Goal: Information Seeking & Learning: Learn about a topic

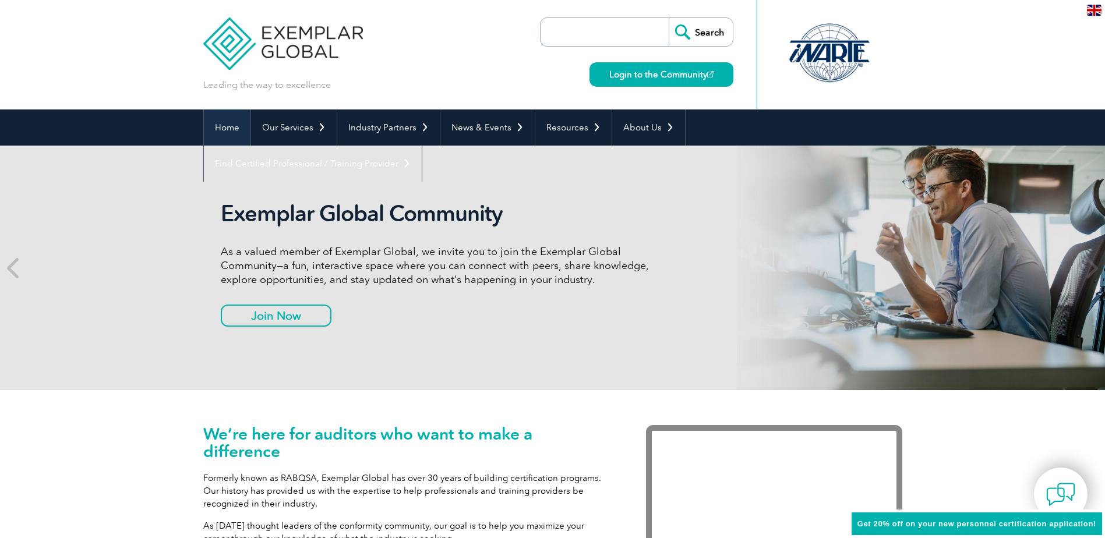
click at [224, 125] on link "Home" at bounding box center [227, 127] width 47 height 36
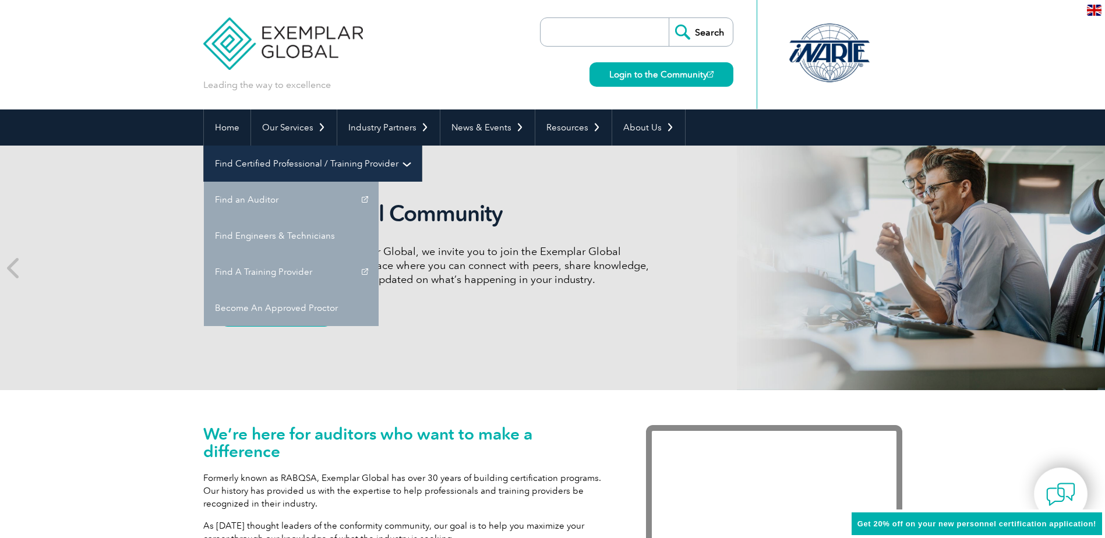
click at [422, 146] on link "Find Certified Professional / Training Provider" at bounding box center [313, 164] width 218 height 36
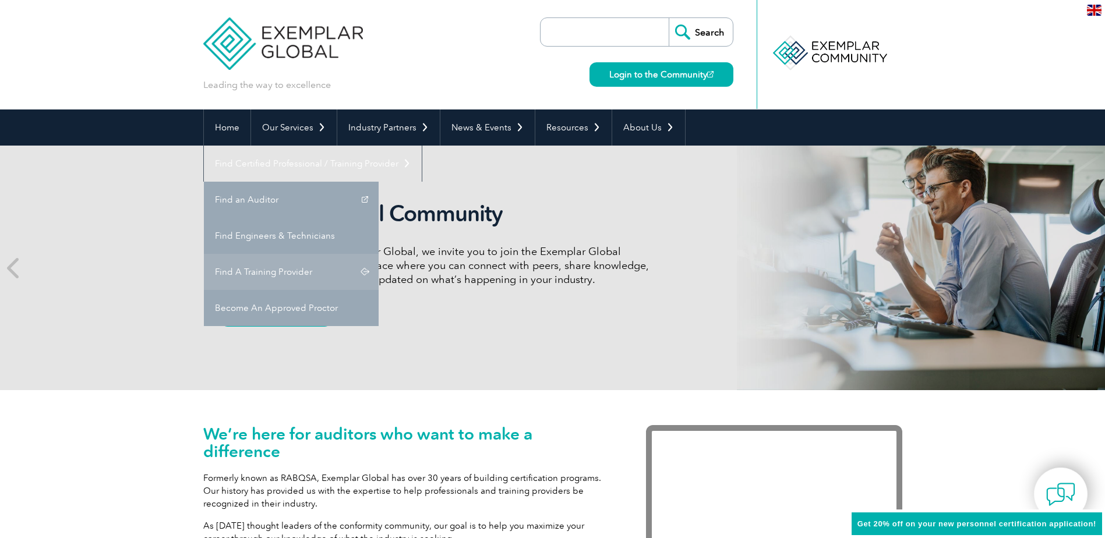
click at [379, 254] on link "Find A Training Provider" at bounding box center [291, 272] width 175 height 36
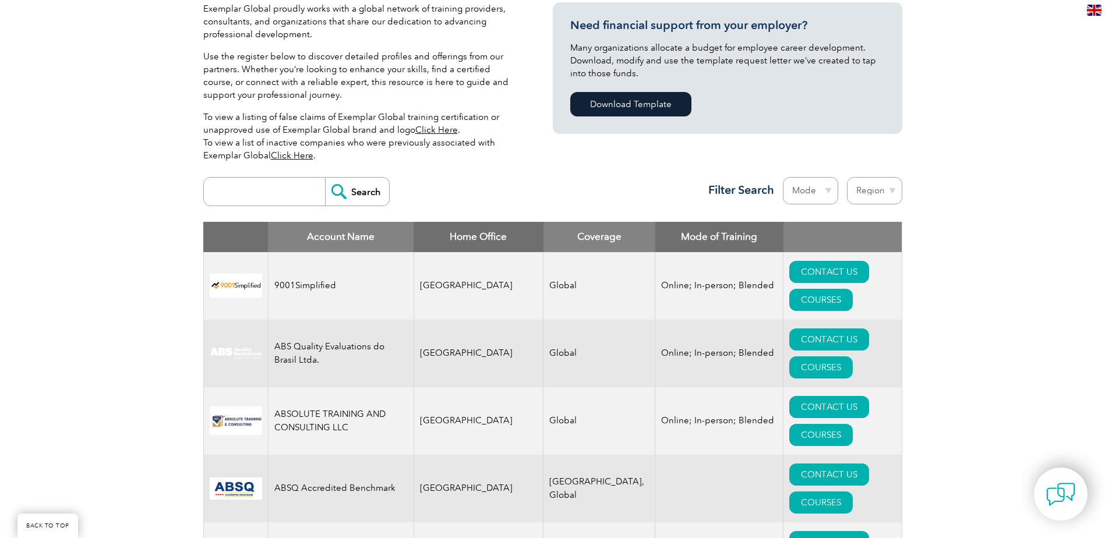
scroll to position [291, 0]
click at [236, 195] on input "search" at bounding box center [267, 191] width 115 height 28
type input "MDSAP"
click at [341, 195] on input "Search" at bounding box center [357, 191] width 64 height 28
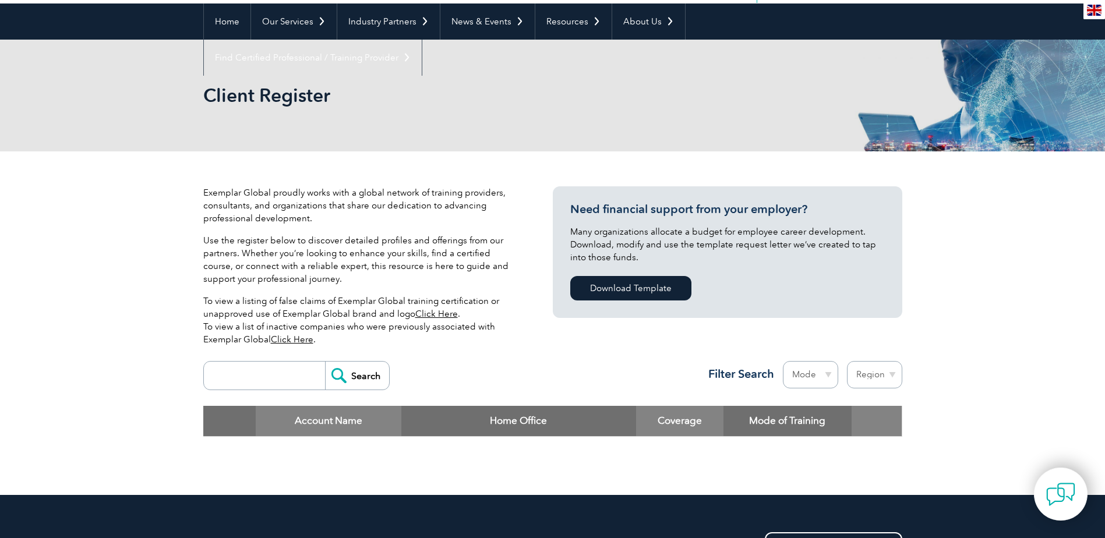
scroll to position [105, 0]
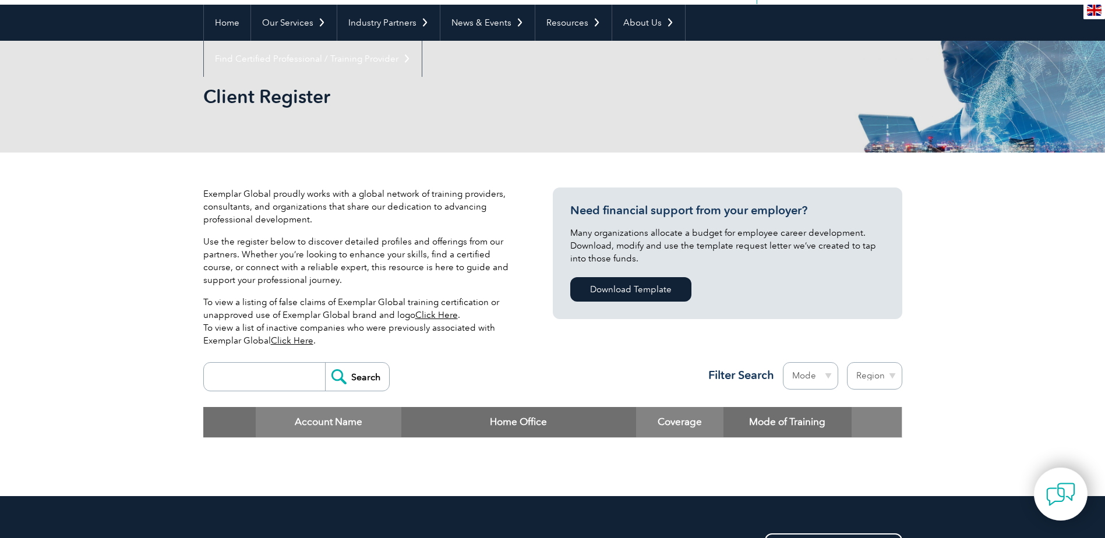
drag, startPoint x: 271, startPoint y: 379, endPoint x: 355, endPoint y: 381, distance: 83.3
click at [271, 379] on input "search" at bounding box center [267, 377] width 115 height 28
click at [267, 374] on input "search" at bounding box center [267, 377] width 115 height 28
type input "Brazil"
click at [356, 373] on input "Search" at bounding box center [357, 377] width 64 height 28
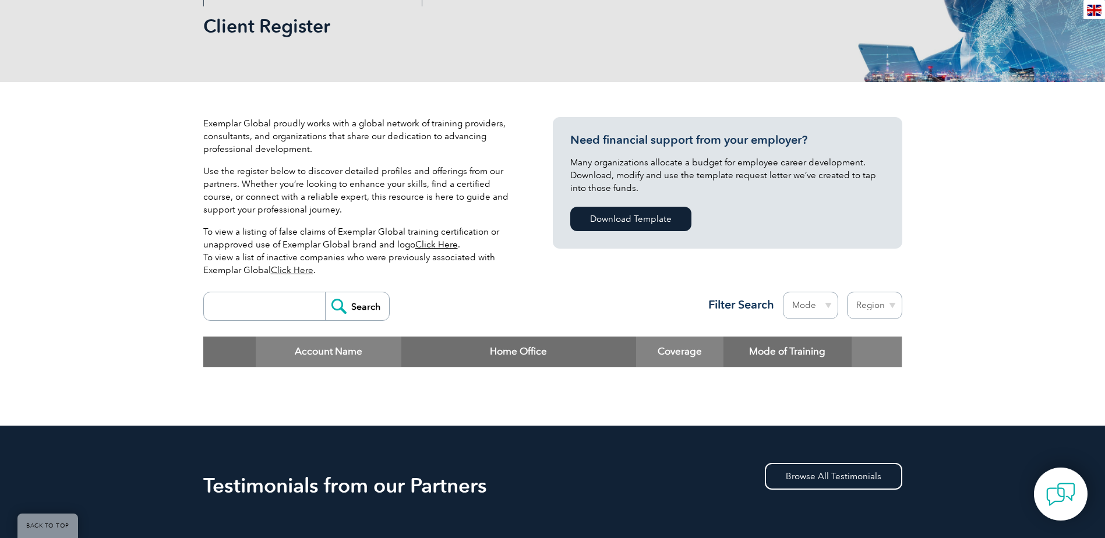
scroll to position [175, 0]
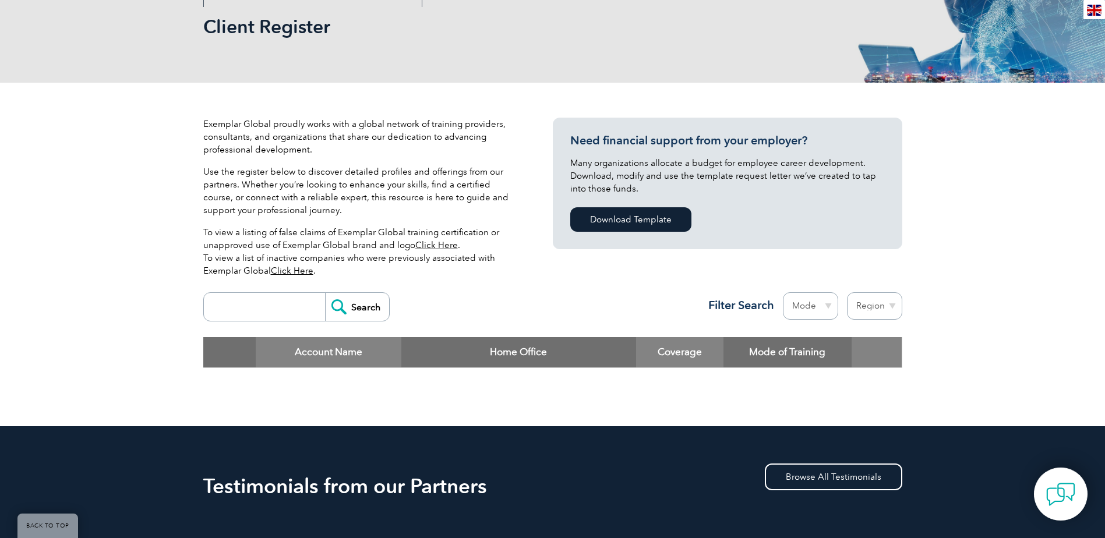
click at [349, 141] on p "Exemplar Global proudly works with a global network of training providers, cons…" at bounding box center [360, 137] width 314 height 38
drag, startPoint x: 241, startPoint y: 232, endPoint x: 380, endPoint y: 232, distance: 138.6
click at [380, 232] on p "To view a listing of false claims of Exemplar Global training certification or …" at bounding box center [360, 251] width 314 height 51
click at [343, 287] on div "Search Region [GEOGRAPHIC_DATA] [GEOGRAPHIC_DATA] [GEOGRAPHIC_DATA] [GEOGRAPHIC…" at bounding box center [552, 312] width 699 height 51
click at [348, 308] on input "Search" at bounding box center [357, 307] width 64 height 28
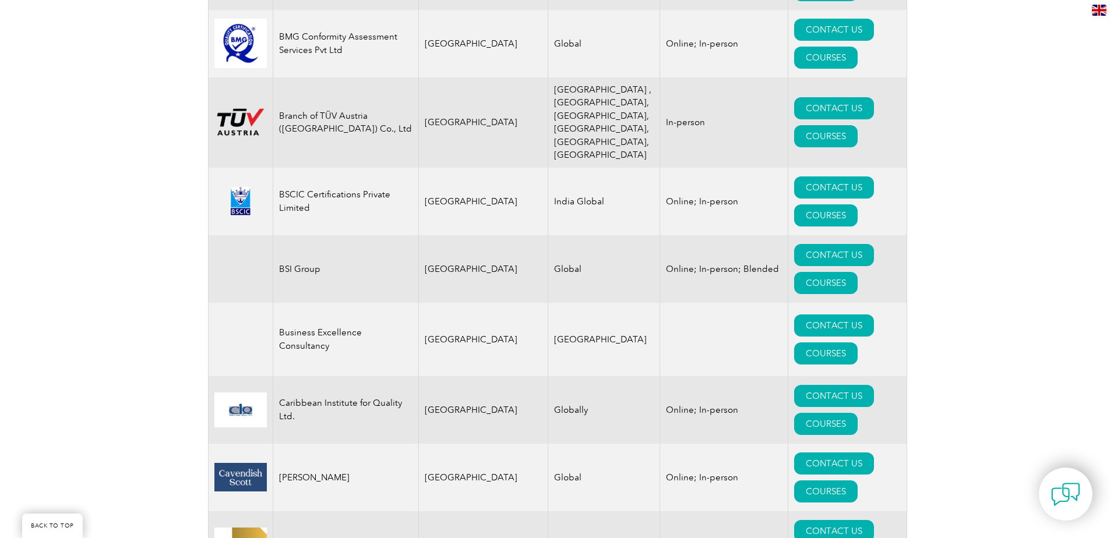
scroll to position [2853, 0]
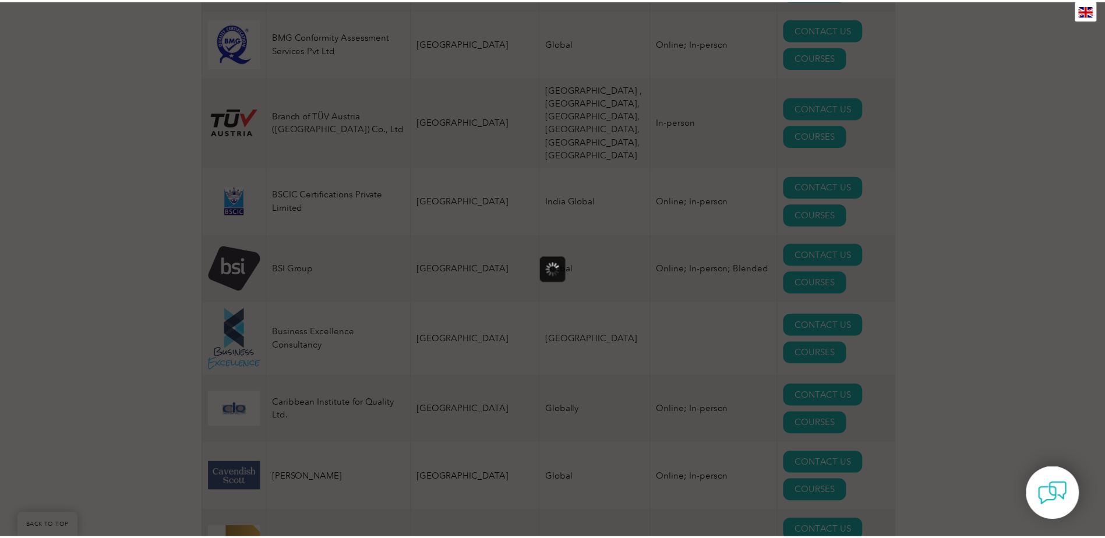
scroll to position [0, 0]
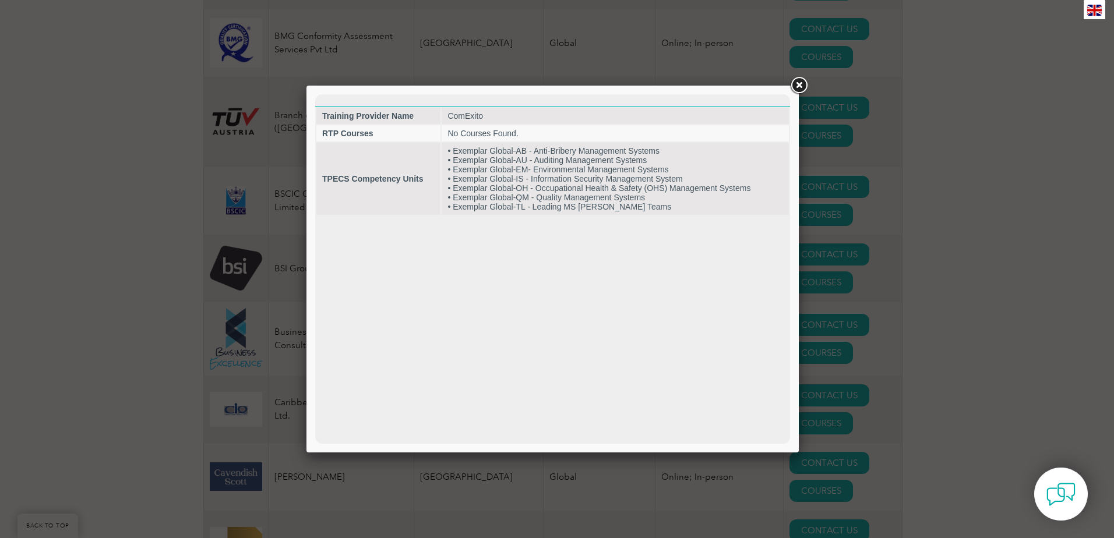
click at [799, 84] on link at bounding box center [798, 85] width 21 height 21
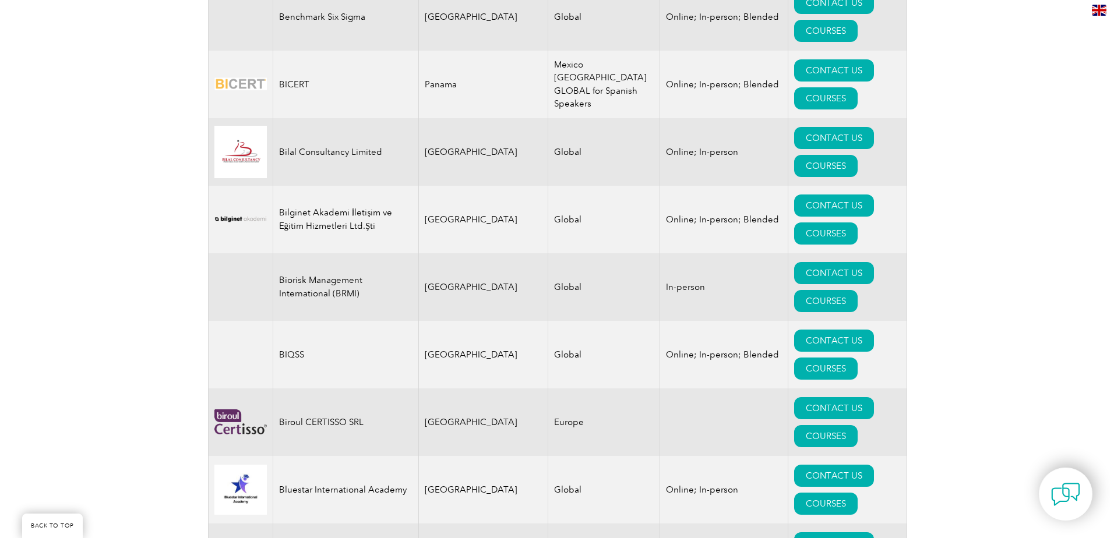
scroll to position [2270, 0]
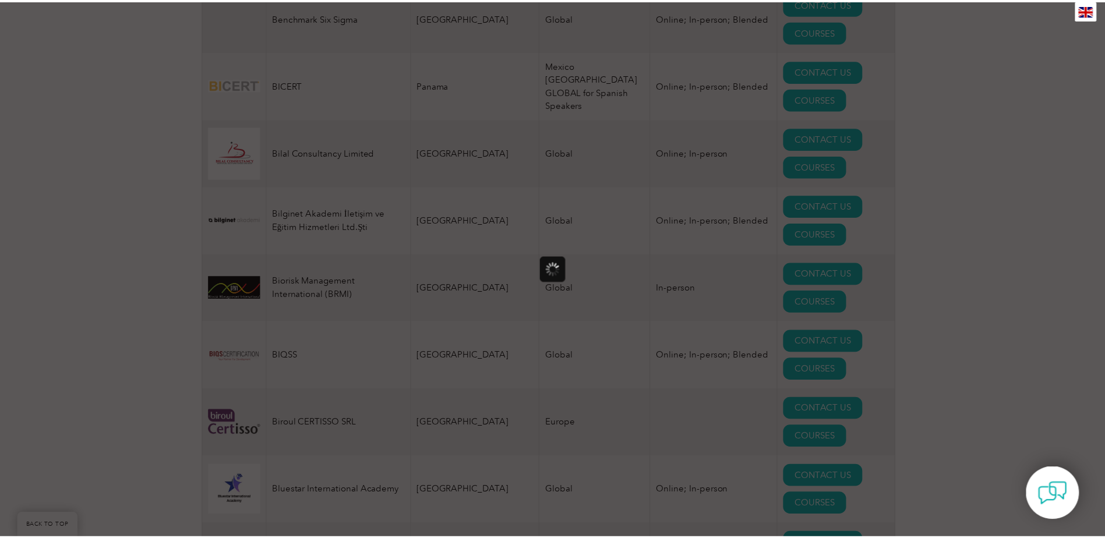
scroll to position [0, 0]
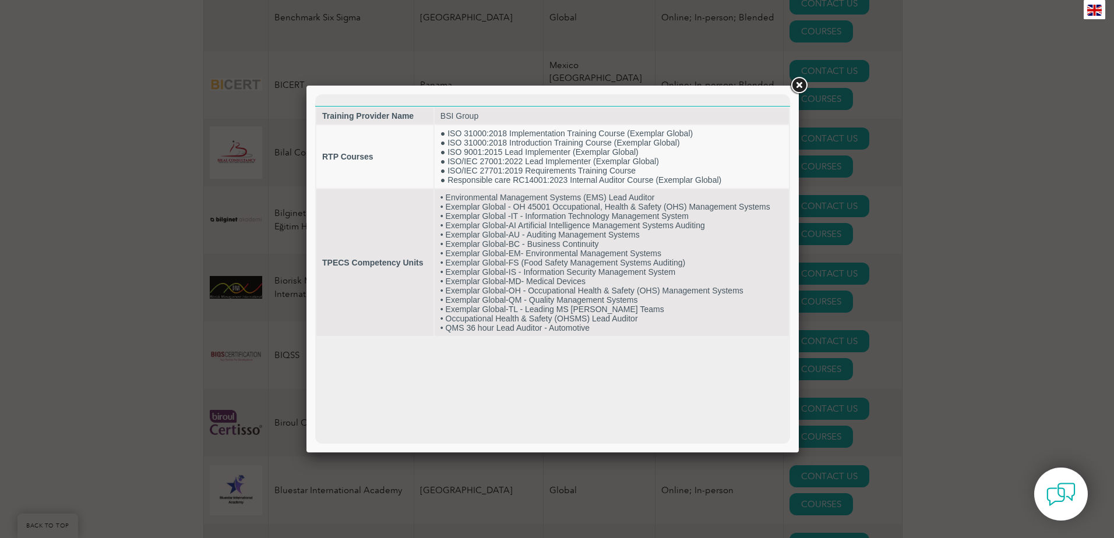
click at [800, 82] on link at bounding box center [798, 85] width 21 height 21
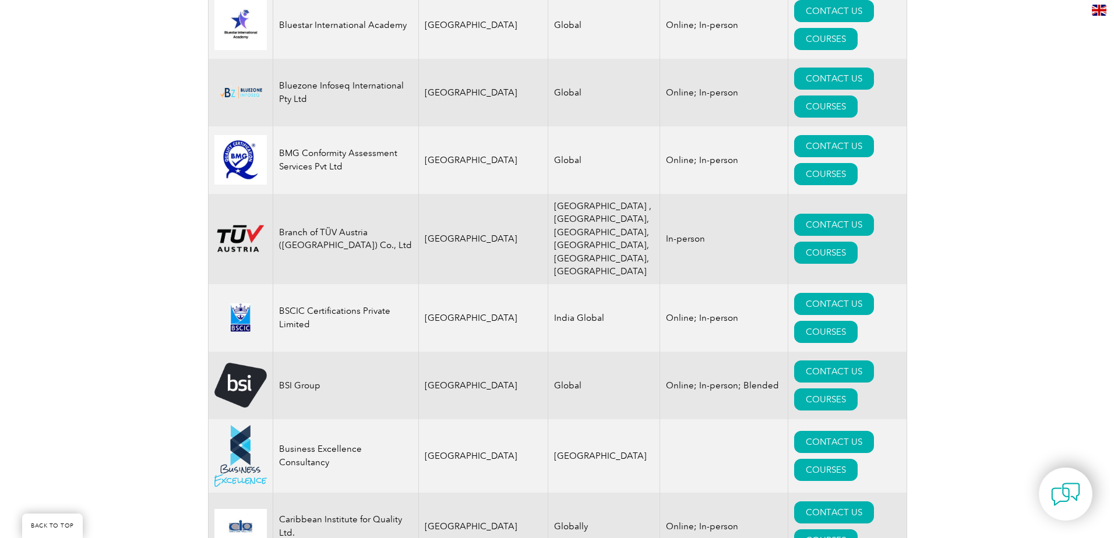
scroll to position [2736, 0]
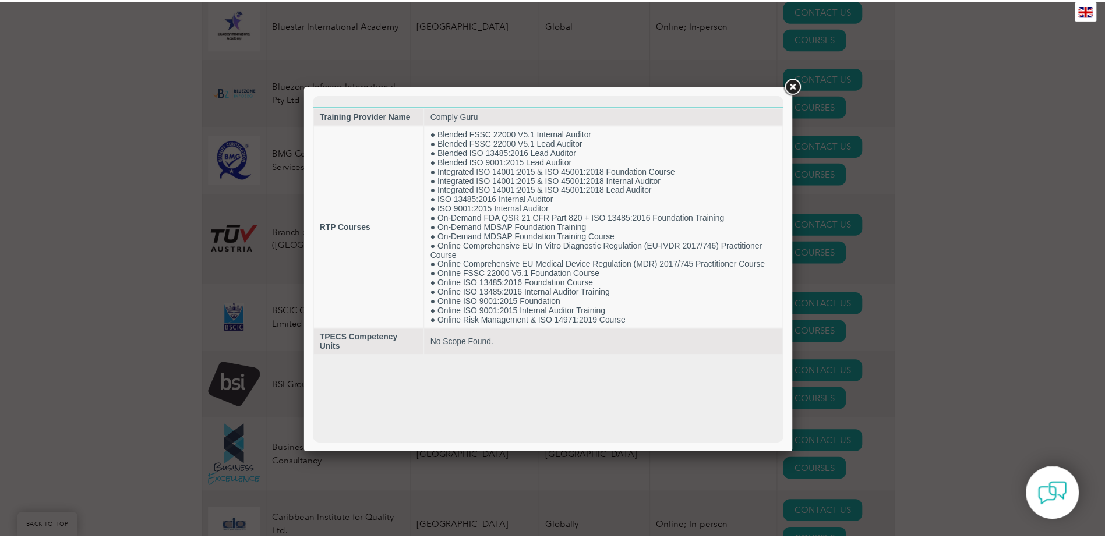
scroll to position [0, 0]
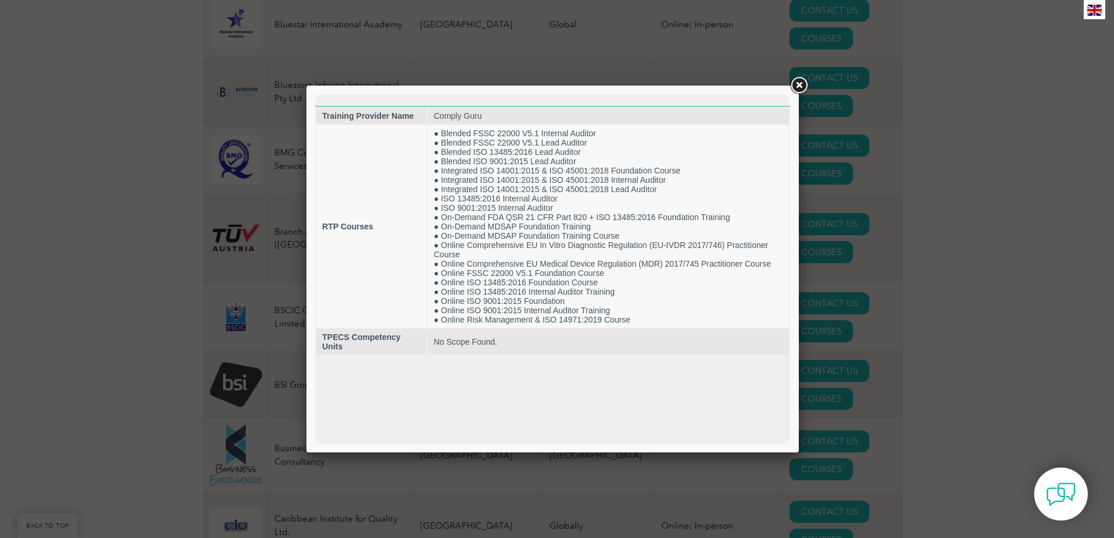
click at [803, 84] on link at bounding box center [798, 85] width 21 height 21
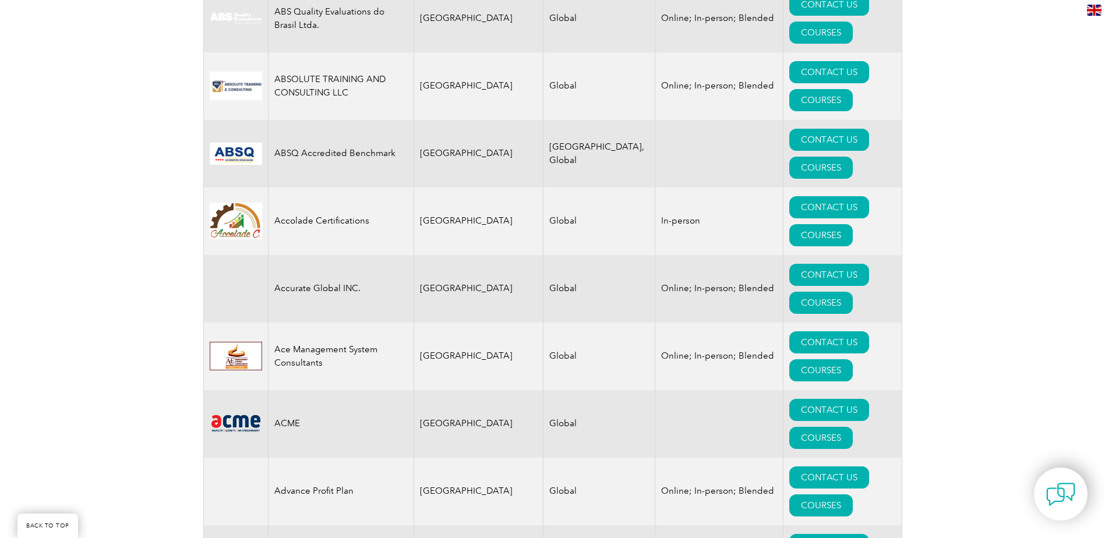
scroll to position [616, 0]
